Goal: Information Seeking & Learning: Learn about a topic

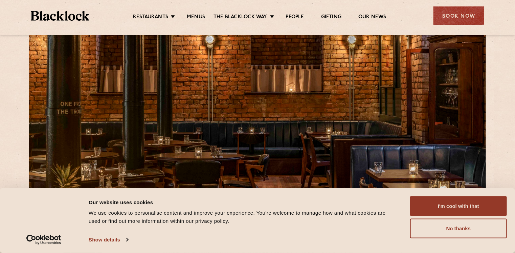
scroll to position [24, 0]
click at [198, 14] on link "Menus" at bounding box center [196, 17] width 18 height 7
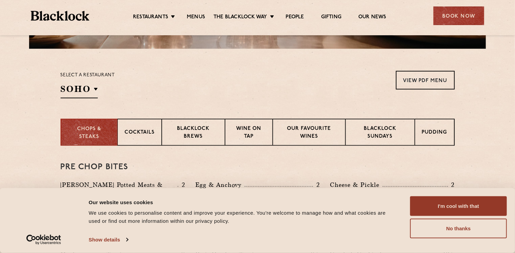
scroll to position [194, 0]
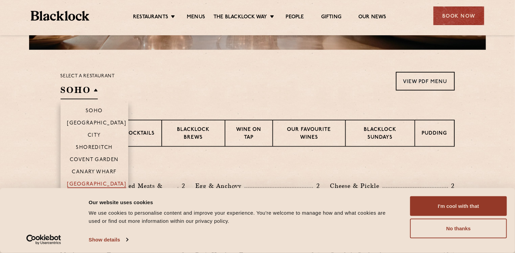
click at [93, 183] on p "[GEOGRAPHIC_DATA]" at bounding box center [96, 184] width 59 height 7
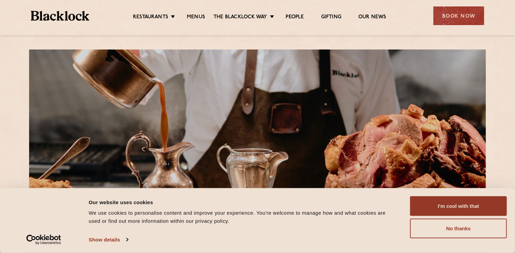
scroll to position [0, 0]
